Goal: Information Seeking & Learning: Learn about a topic

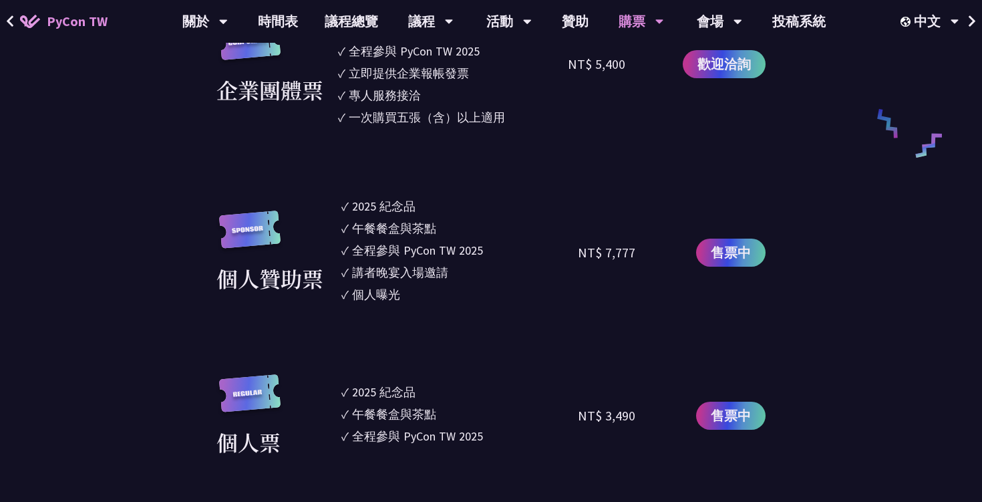
scroll to position [1018, 0]
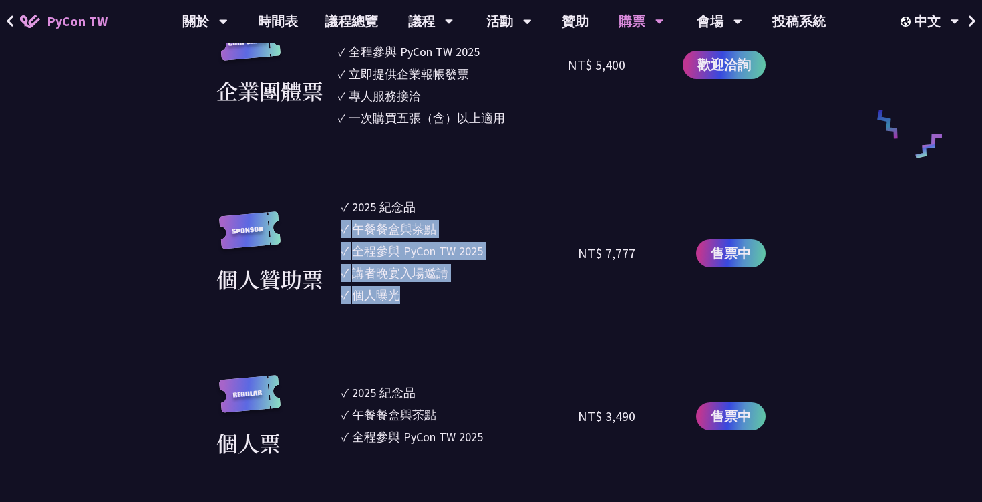
drag, startPoint x: 500, startPoint y: 321, endPoint x: 493, endPoint y: 209, distance: 112.4
click at [493, 209] on section "企業票 ✓ 2025 紀念品 ✓ 午餐餐盒與茶點 ✓ 全程參與 PyCon TW 2025 ✓ 活動結束後一週提供企業報帳發票 NT$ 6,000 售票中 企…" at bounding box center [490, 303] width 549 height 919
click at [493, 209] on li "✓ 2025 [PERSON_NAME]" at bounding box center [459, 207] width 236 height 18
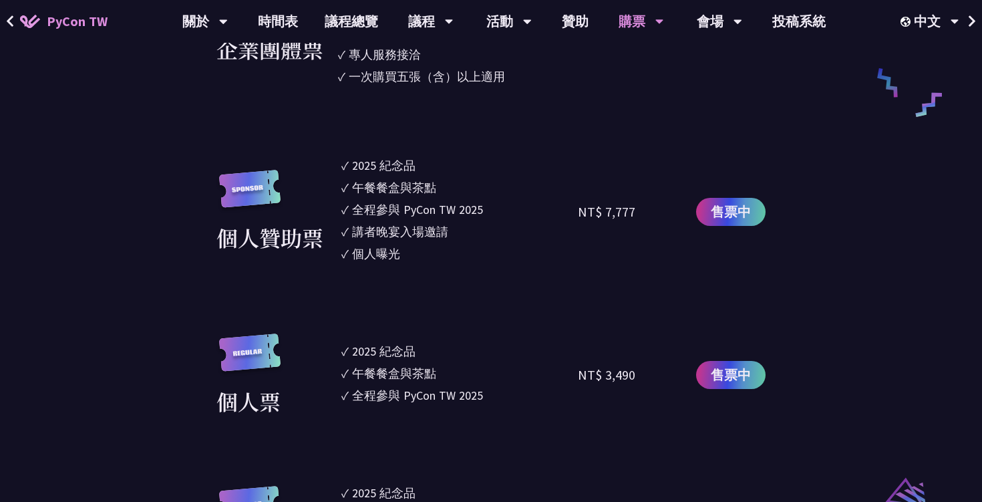
scroll to position [1049, 0]
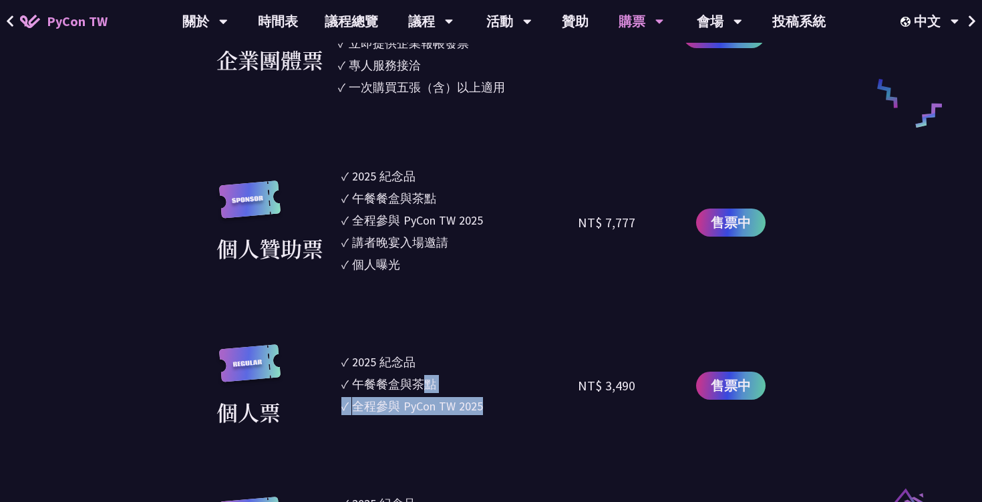
drag, startPoint x: 431, startPoint y: 391, endPoint x: 431, endPoint y: 440, distance: 48.8
click at [431, 440] on section "企業票 ✓ 2025 紀念品 ✓ 午餐餐盒與茶點 ✓ 全程參與 PyCon TW 2025 ✓ 活動結束後一週提供企業報帳發票 NT$ 6,000 售票中 企…" at bounding box center [490, 272] width 549 height 919
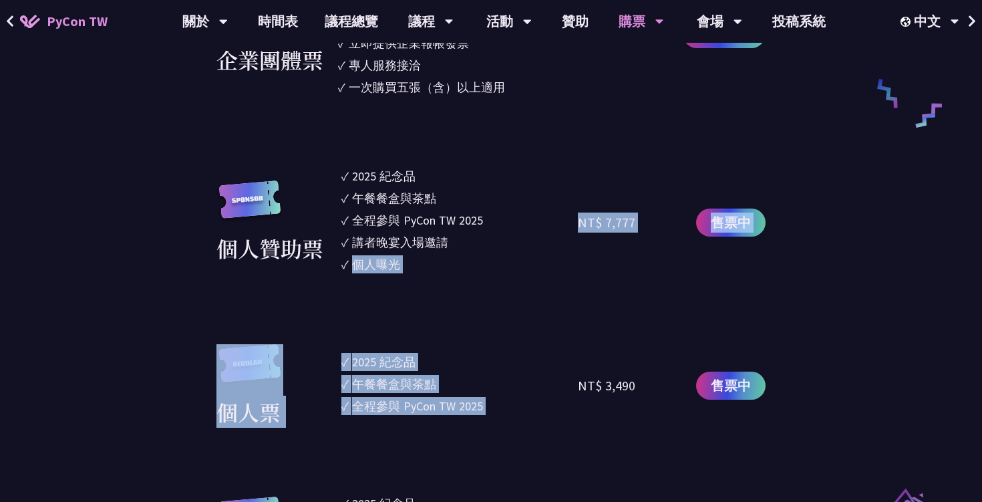
drag, startPoint x: 431, startPoint y: 440, endPoint x: 454, endPoint y: 309, distance: 132.9
click at [454, 309] on section "企業票 ✓ 2025 紀念品 ✓ 午餐餐盒與茶點 ✓ 全程參與 PyCon TW 2025 ✓ 活動結束後一週提供企業報帳發票 NT$ 6,000 售票中 企…" at bounding box center [490, 272] width 549 height 919
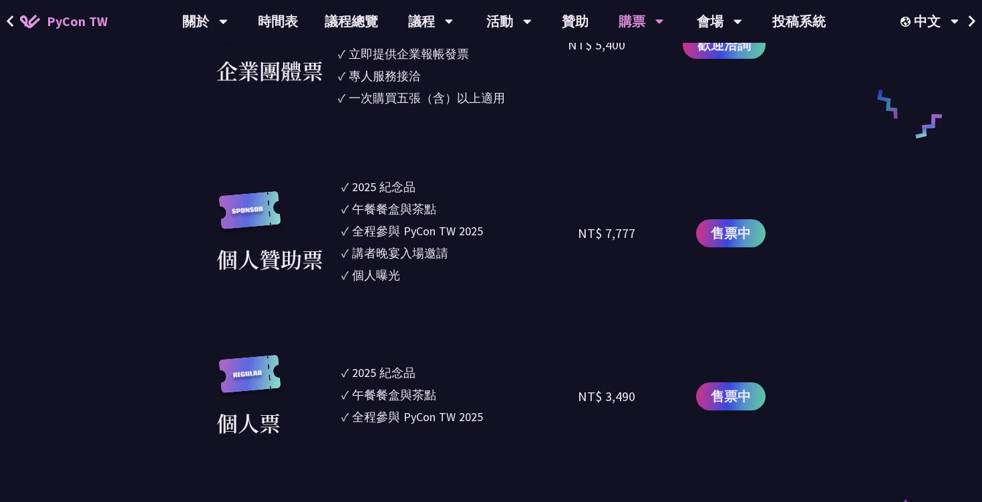
scroll to position [1038, 0]
click at [252, 381] on img at bounding box center [249, 380] width 67 height 51
click at [251, 441] on section "企業票 ✓ 2025 紀念品 ✓ 午餐餐盒與茶點 ✓ 全程參與 PyCon TW 2025 ✓ 活動結束後一週提供企業報帳發票 NT$ 6,000 售票中 企…" at bounding box center [490, 283] width 549 height 919
click at [729, 393] on span "售票中" at bounding box center [731, 396] width 40 height 20
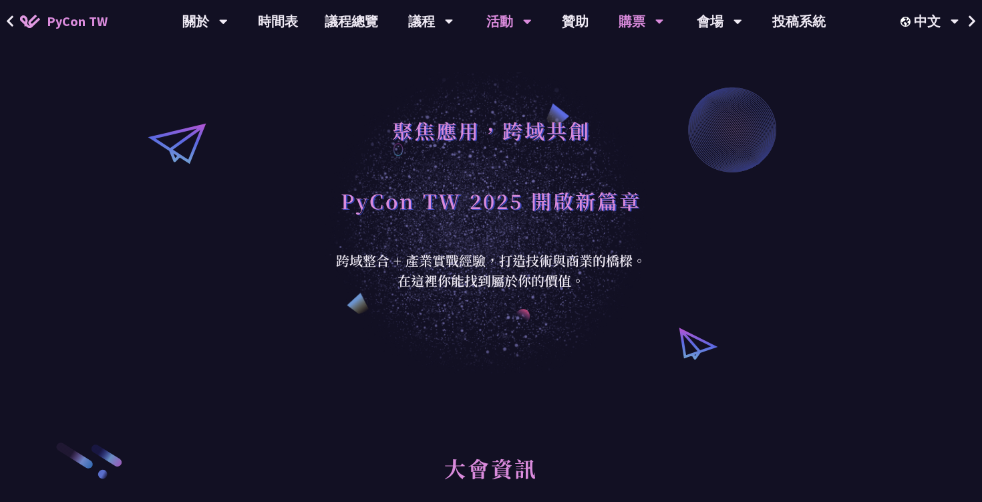
scroll to position [0, 0]
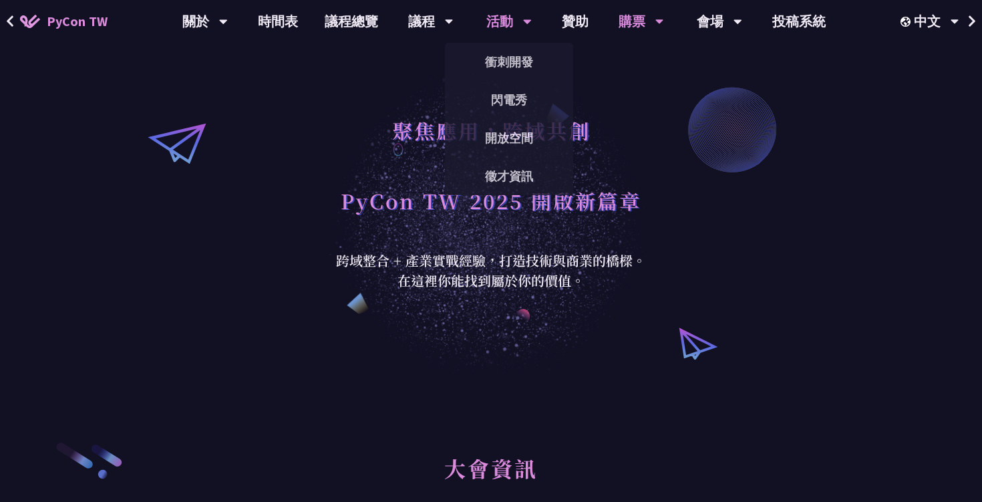
click at [228, 33] on div "活動" at bounding box center [204, 21] width 45 height 43
click at [490, 52] on link "衝刺開發" at bounding box center [509, 61] width 128 height 31
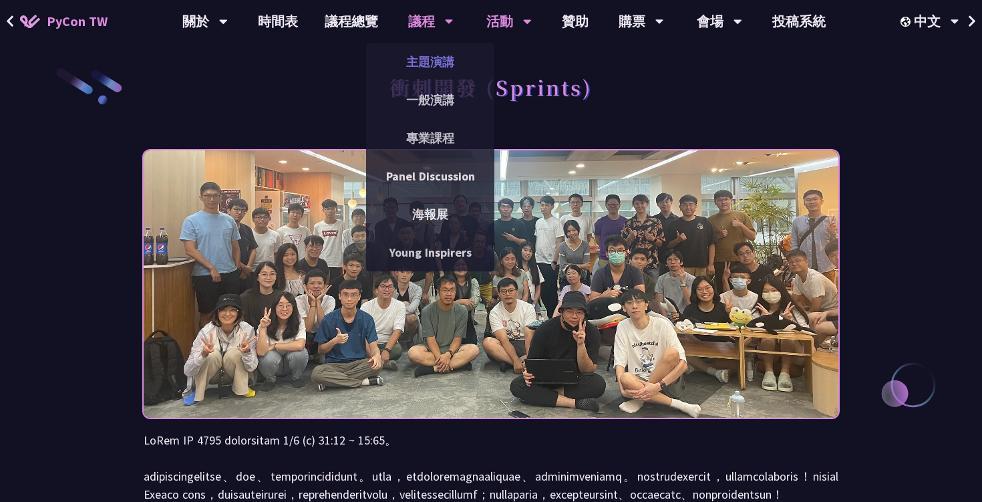
click at [425, 69] on link "主題演講" at bounding box center [430, 61] width 128 height 31
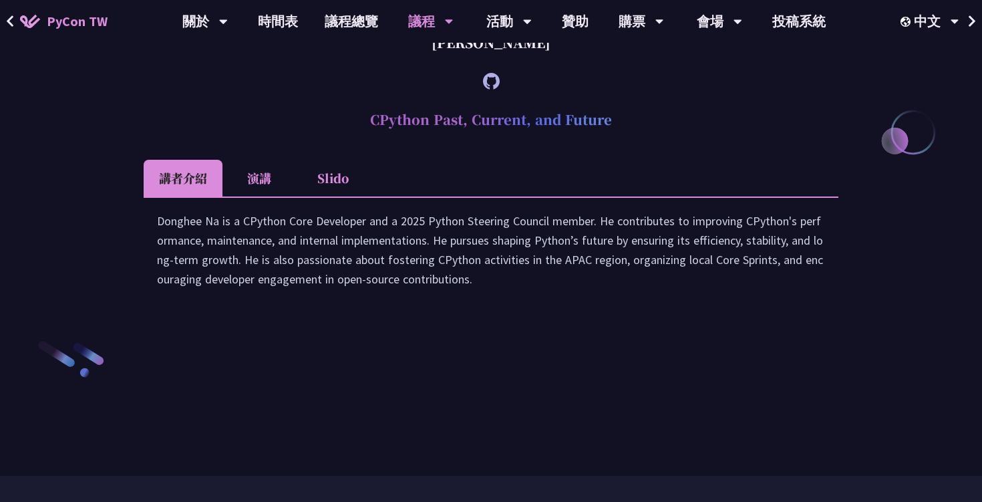
scroll to position [1820, 0]
click at [494, 90] on icon at bounding box center [491, 81] width 17 height 17
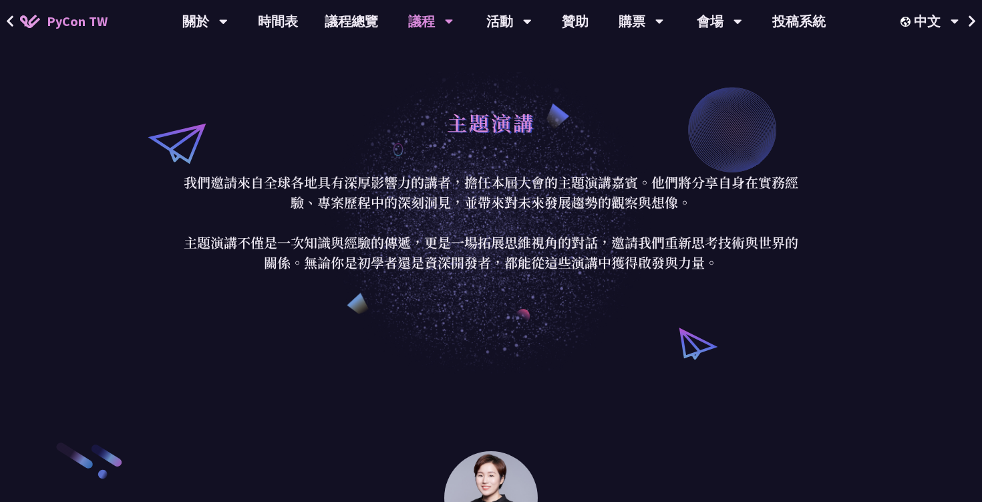
scroll to position [0, 0]
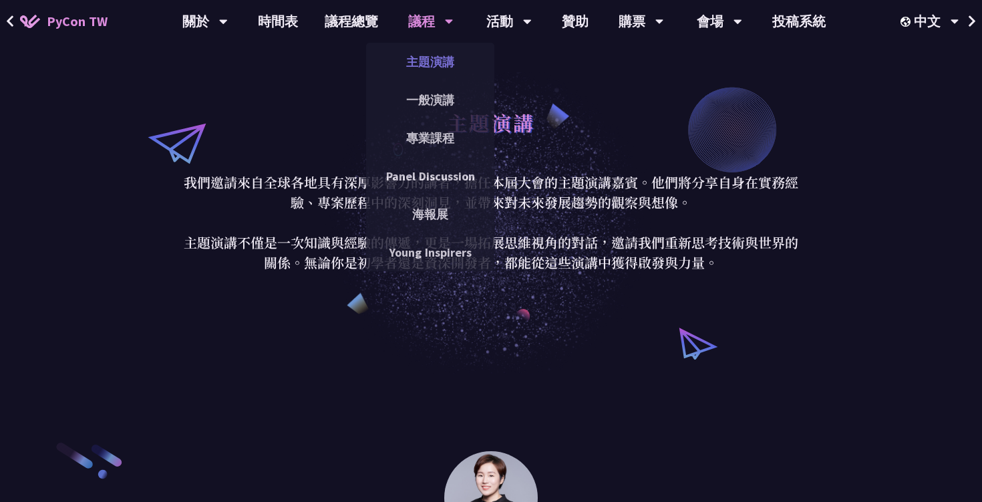
click at [435, 69] on link "主題演講" at bounding box center [430, 61] width 128 height 31
click at [420, 102] on link "一般演講" at bounding box center [430, 99] width 128 height 31
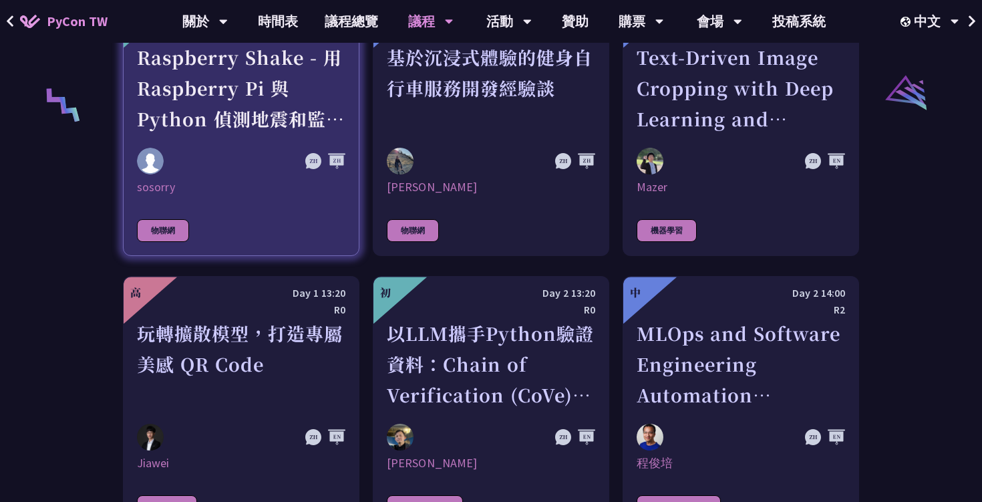
scroll to position [2734, 0]
